Goal: Transaction & Acquisition: Purchase product/service

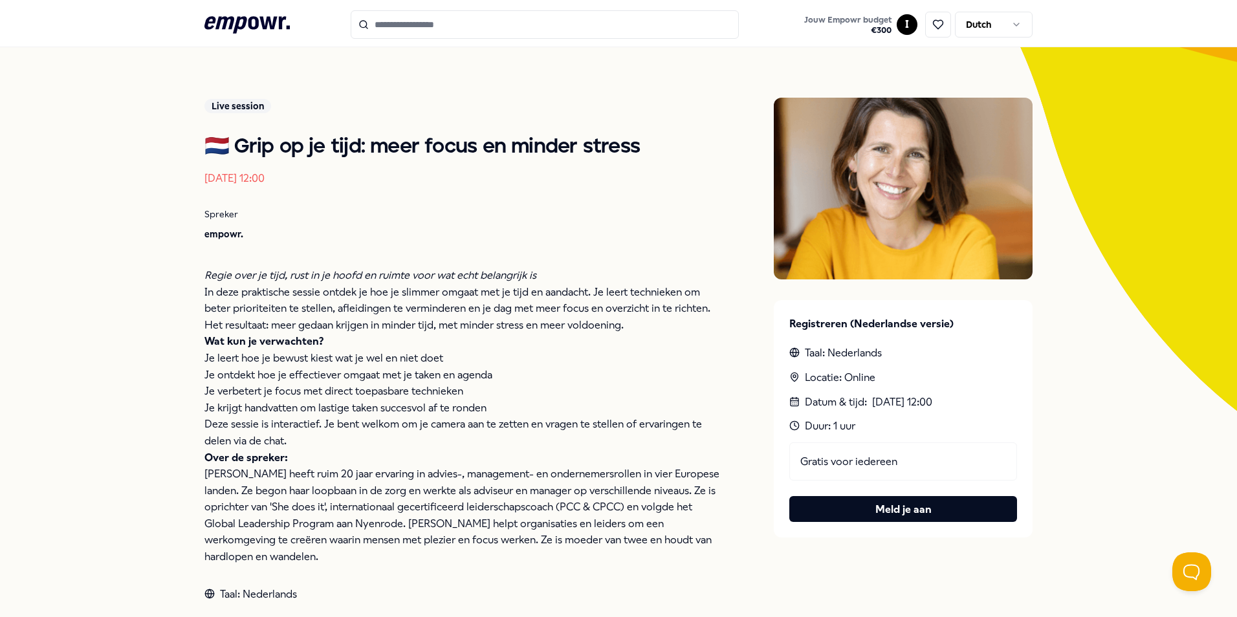
scroll to position [139, 0]
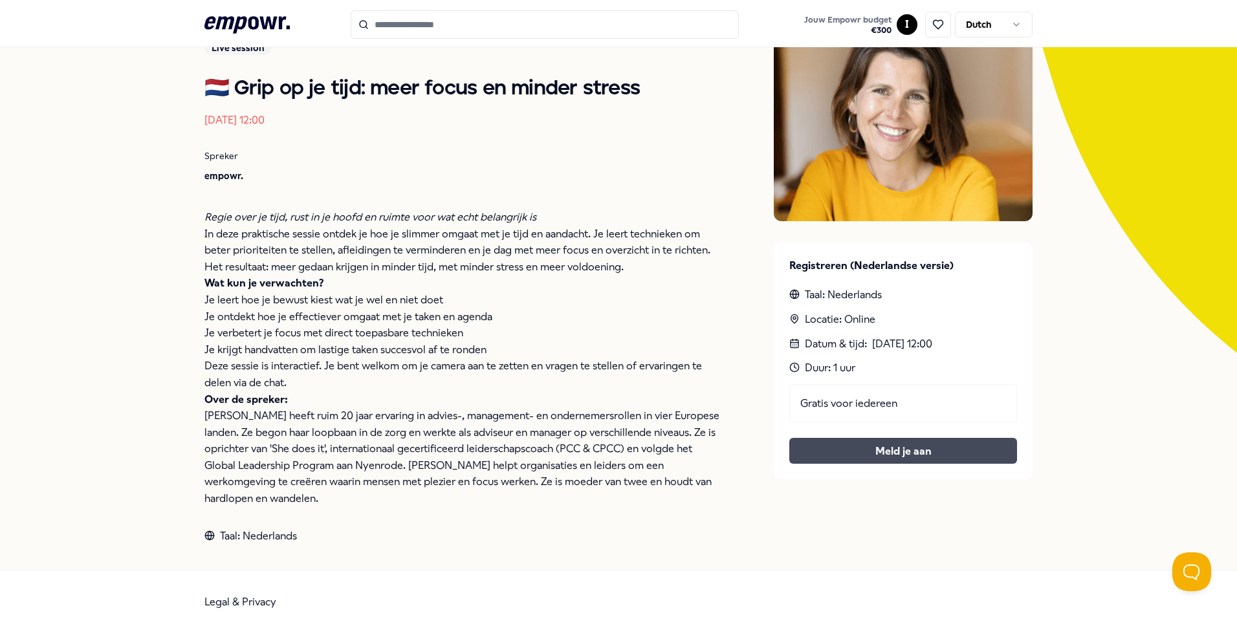
click at [918, 454] on button "Meld je aan" at bounding box center [903, 451] width 228 height 26
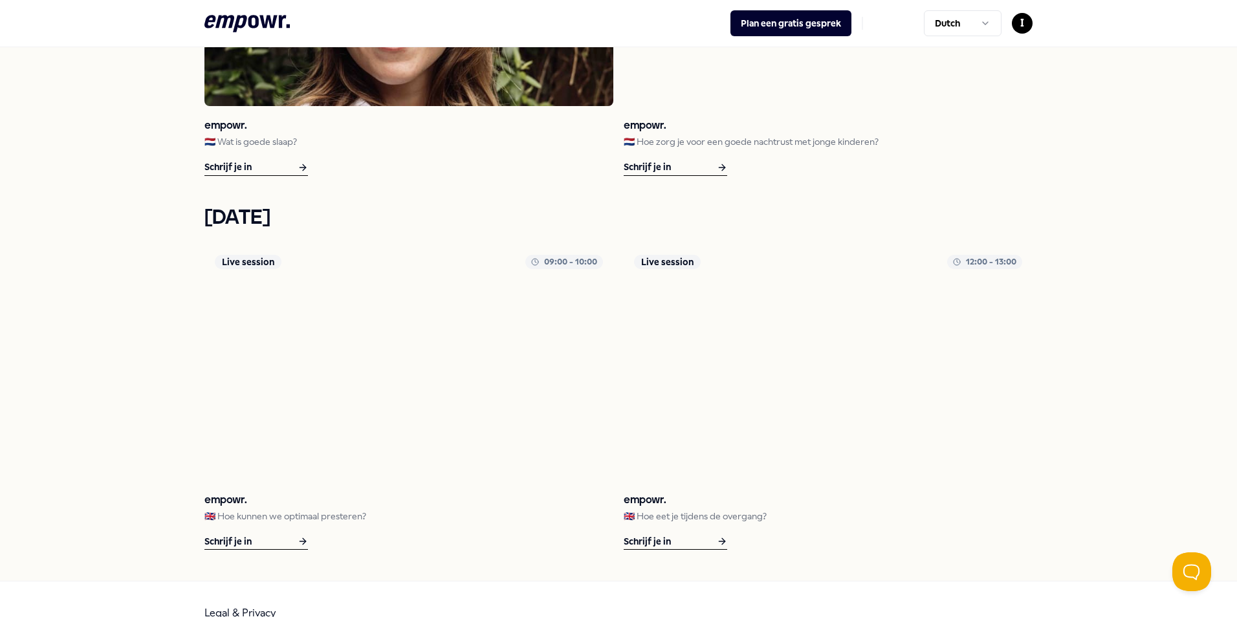
scroll to position [1784, 0]
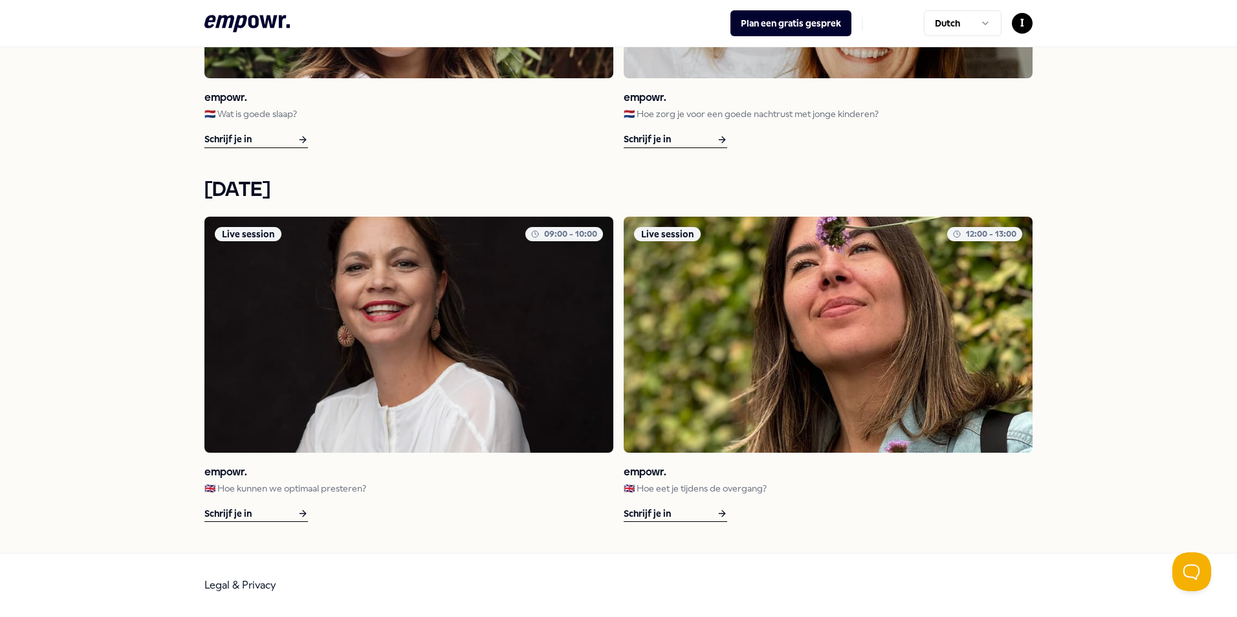
click at [272, 486] on p "🇬🇧 Hoe kunnen we optimaal presteren?" at bounding box center [408, 488] width 409 height 14
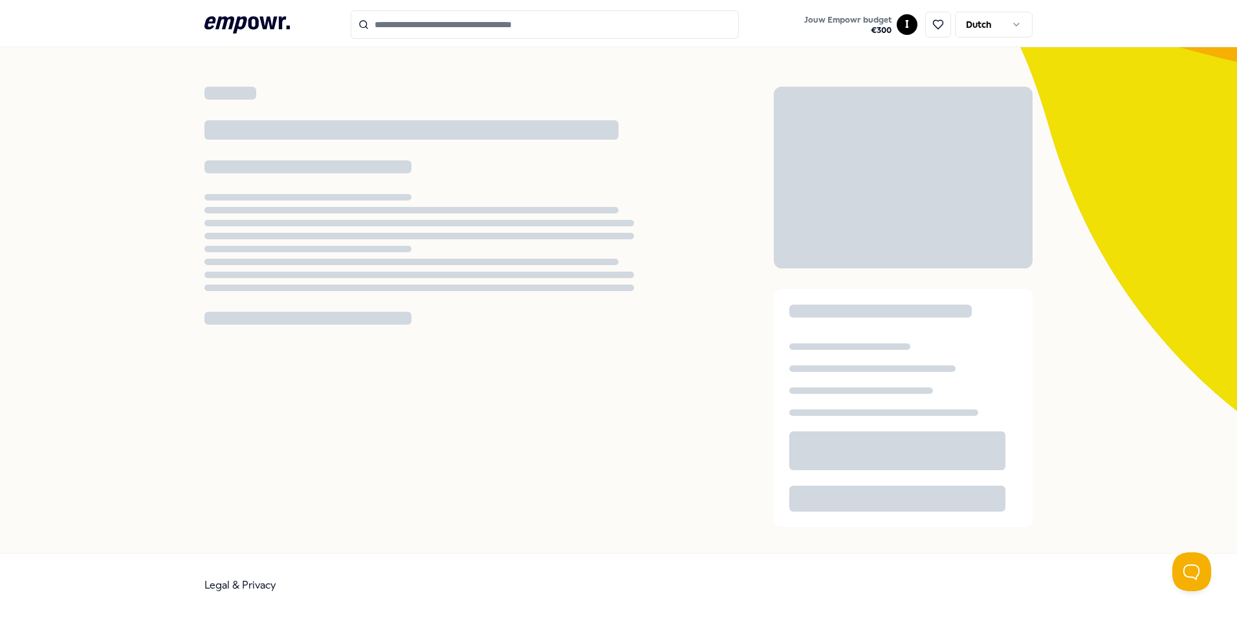
scroll to position [81, 0]
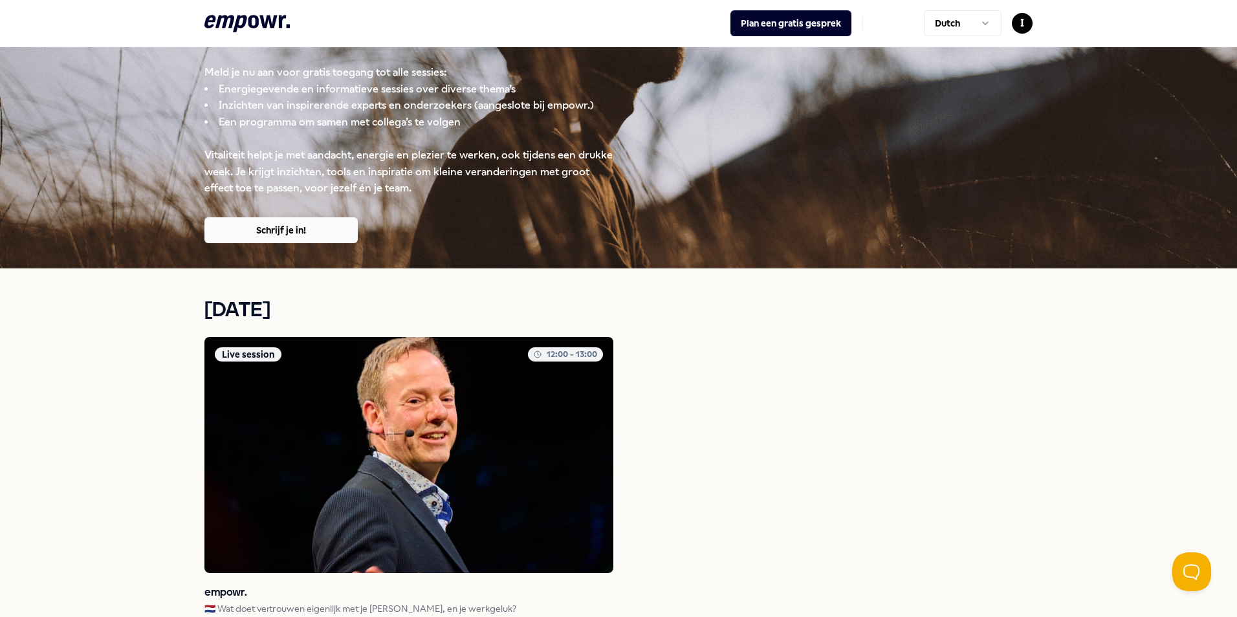
scroll to position [232, 0]
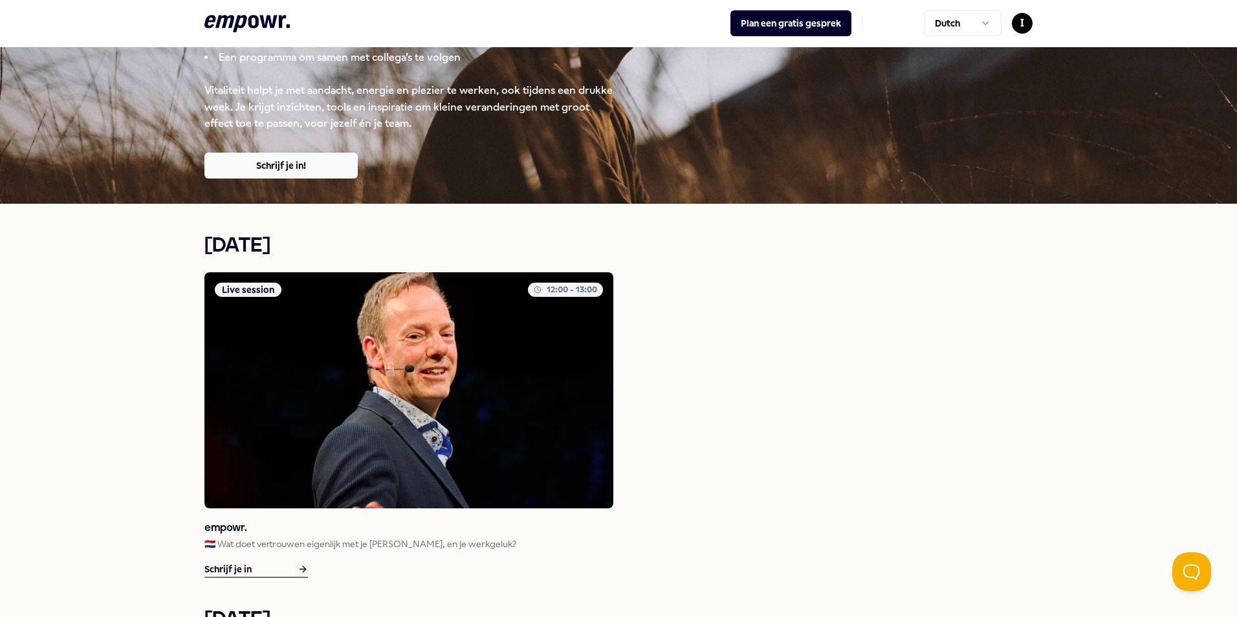
click at [307, 532] on h3 "empowr." at bounding box center [408, 528] width 409 height 18
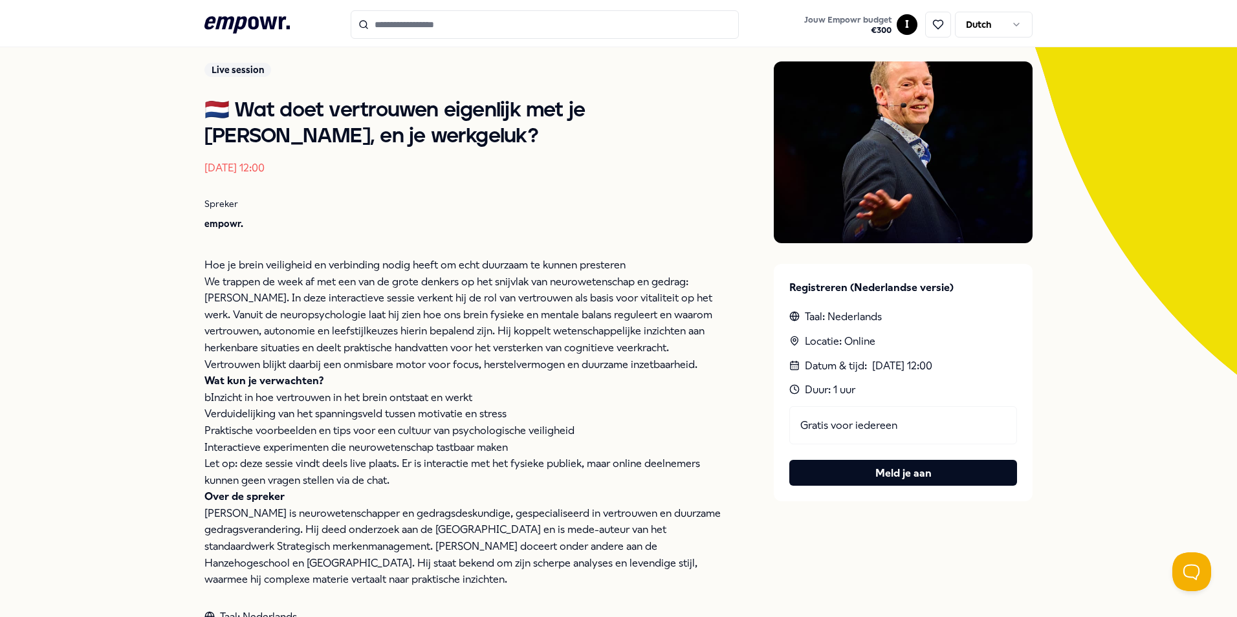
scroll to position [146, 0]
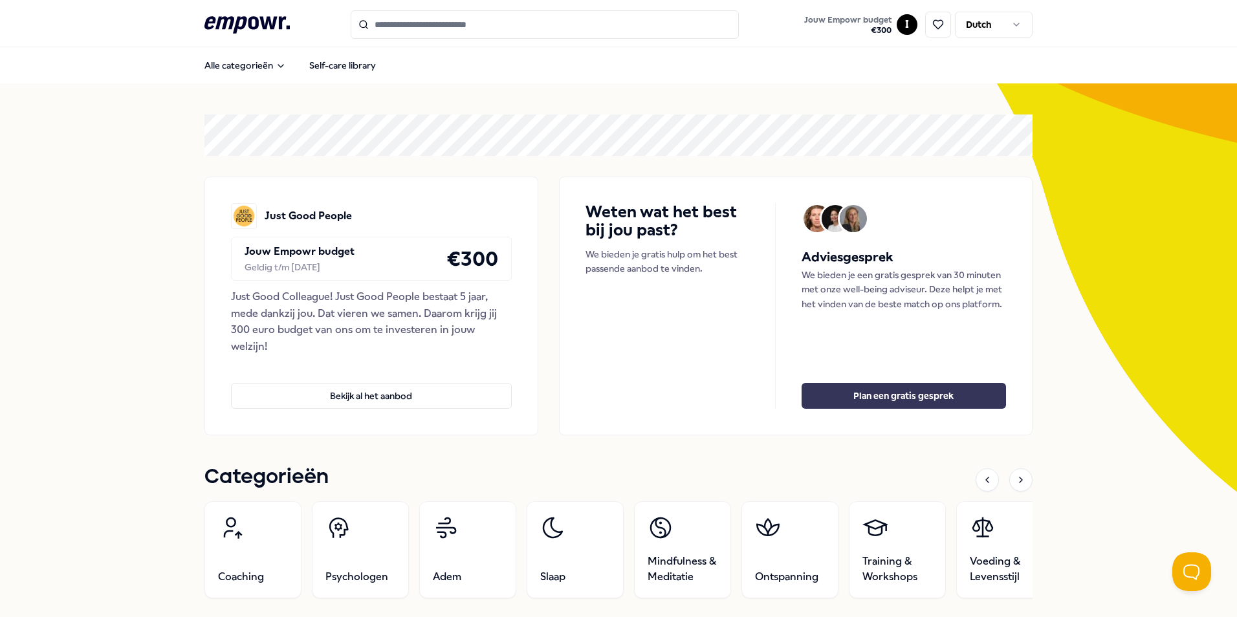
click at [899, 397] on button "Plan een gratis gesprek" at bounding box center [904, 396] width 204 height 26
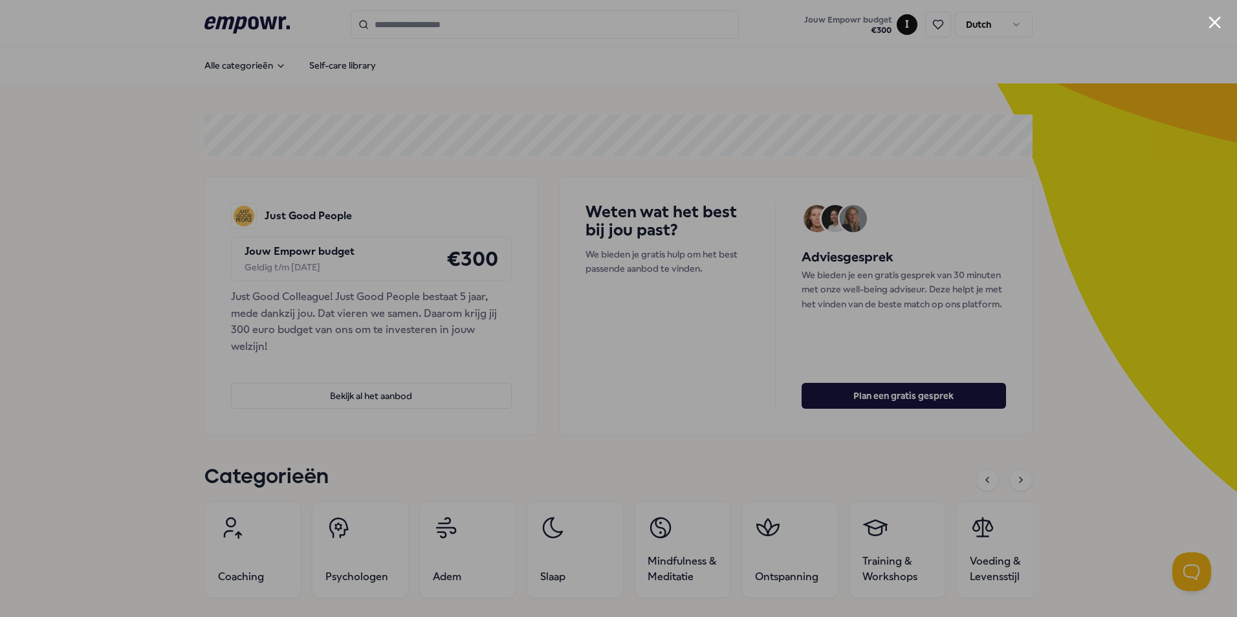
click at [1040, 181] on div at bounding box center [618, 308] width 1237 height 617
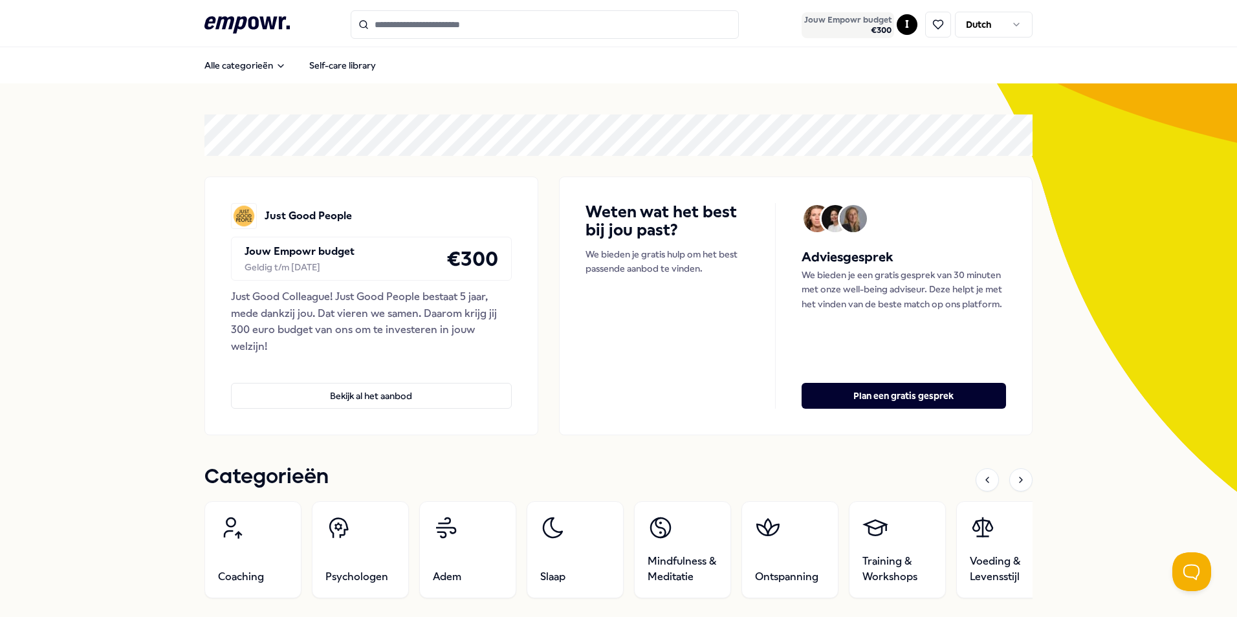
click at [876, 20] on span "Jouw Empowr budget" at bounding box center [847, 20] width 87 height 10
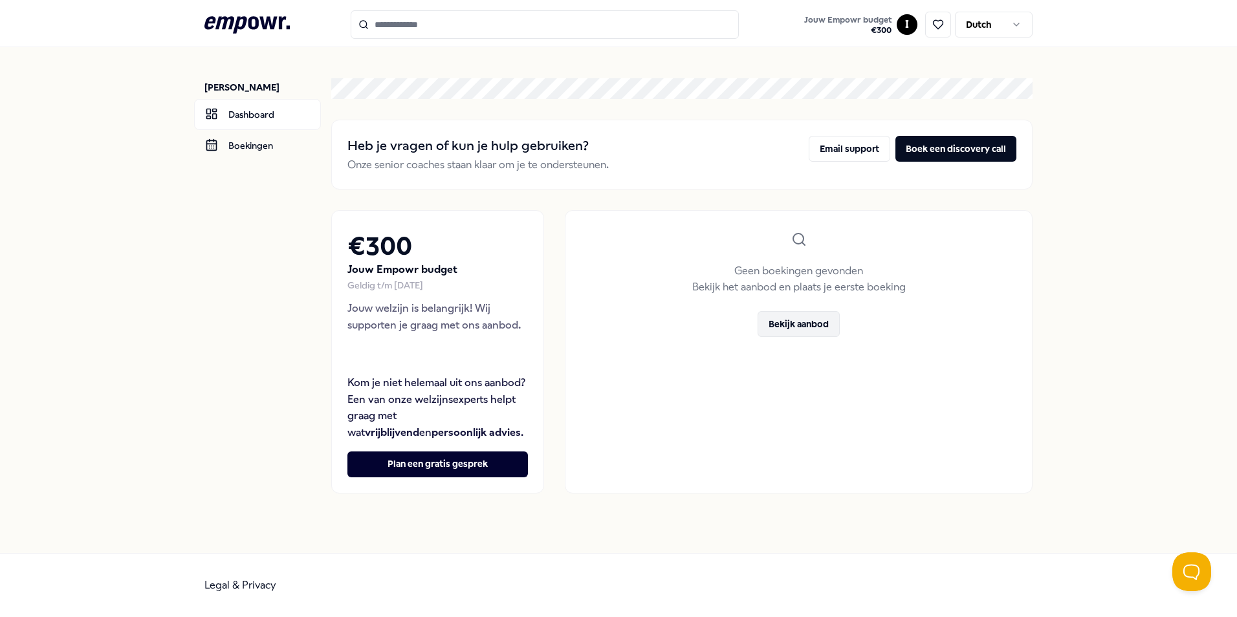
click at [813, 322] on button "Bekijk aanbod" at bounding box center [799, 324] width 82 height 26
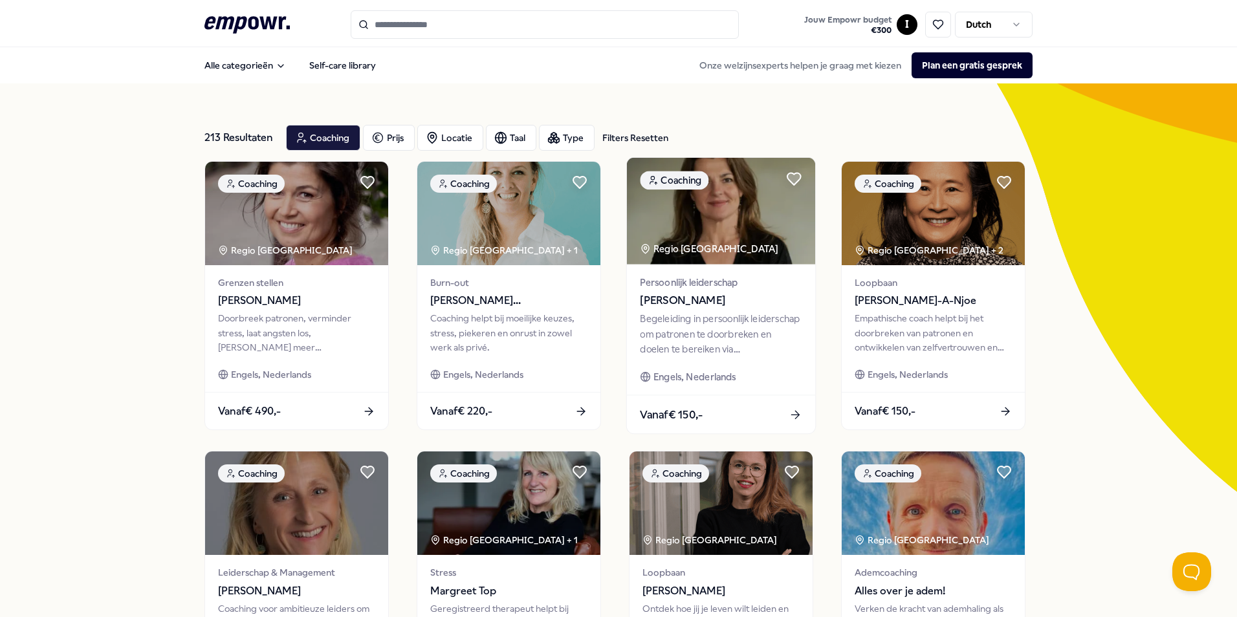
click at [738, 415] on div "Vanaf € 150,-" at bounding box center [721, 414] width 188 height 38
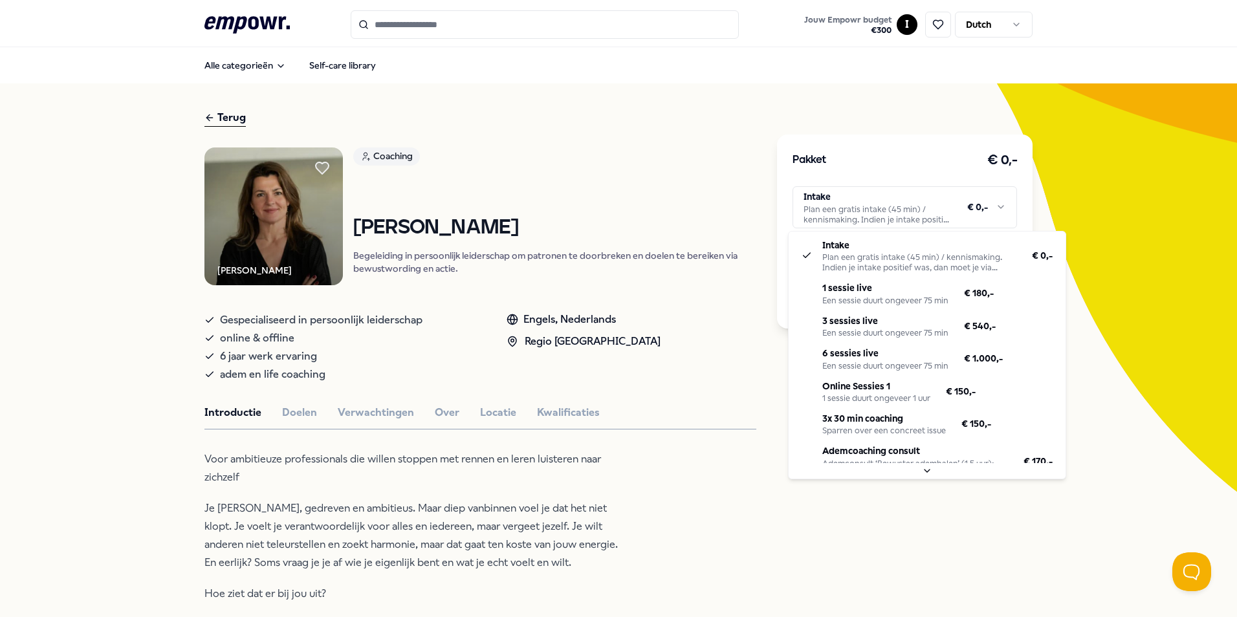
click at [868, 205] on html ".empowr-logo_svg__cls-1{fill:#03032f} Jouw Empowr budget € 300 I Dutch Alle cat…" at bounding box center [618, 308] width 1237 height 617
click at [669, 441] on html ".empowr-logo_svg__cls-1{fill:#03032f} Jouw Empowr budget € 300 I Dutch Alle cat…" at bounding box center [618, 308] width 1237 height 617
